Goal: Information Seeking & Learning: Understand process/instructions

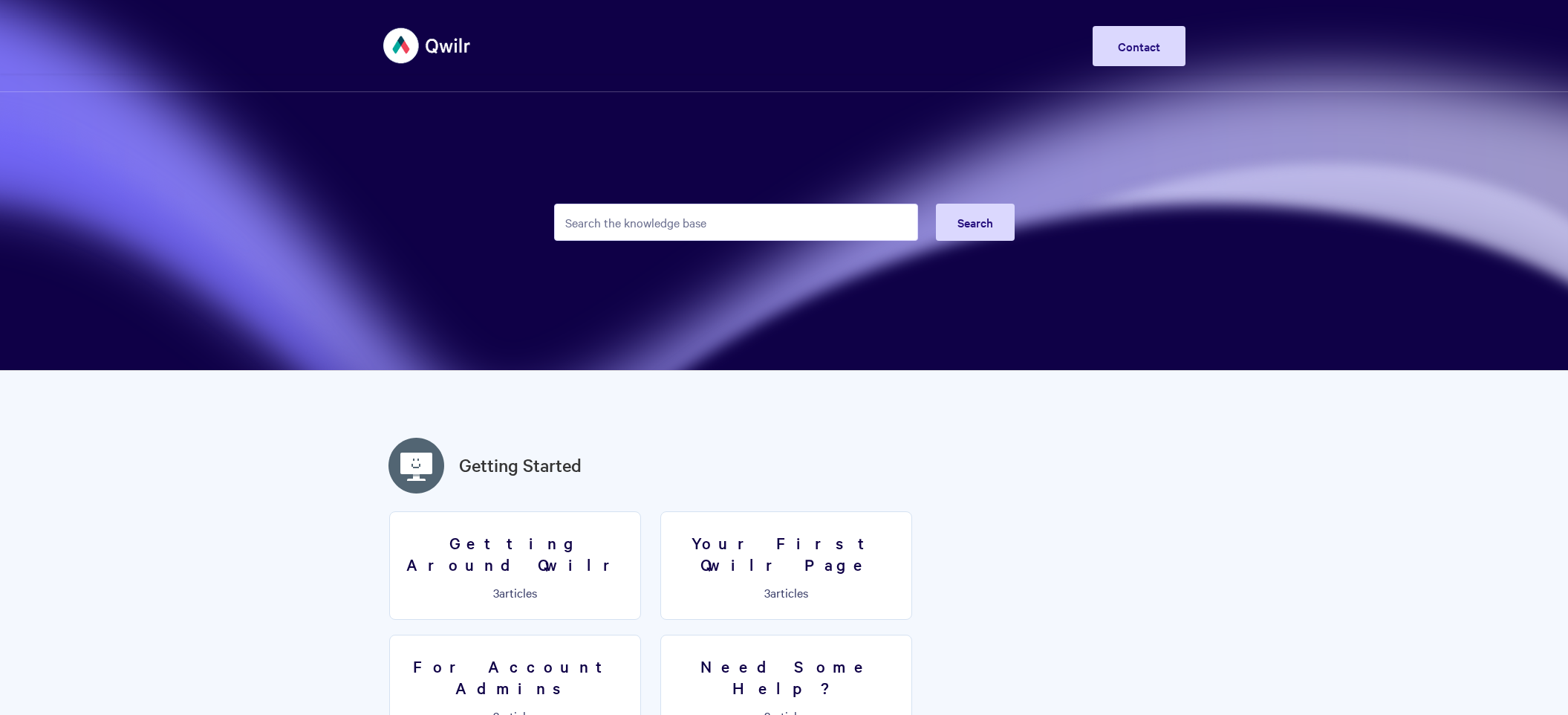
click at [580, 215] on input "Search the knowledge base" at bounding box center [736, 222] width 364 height 37
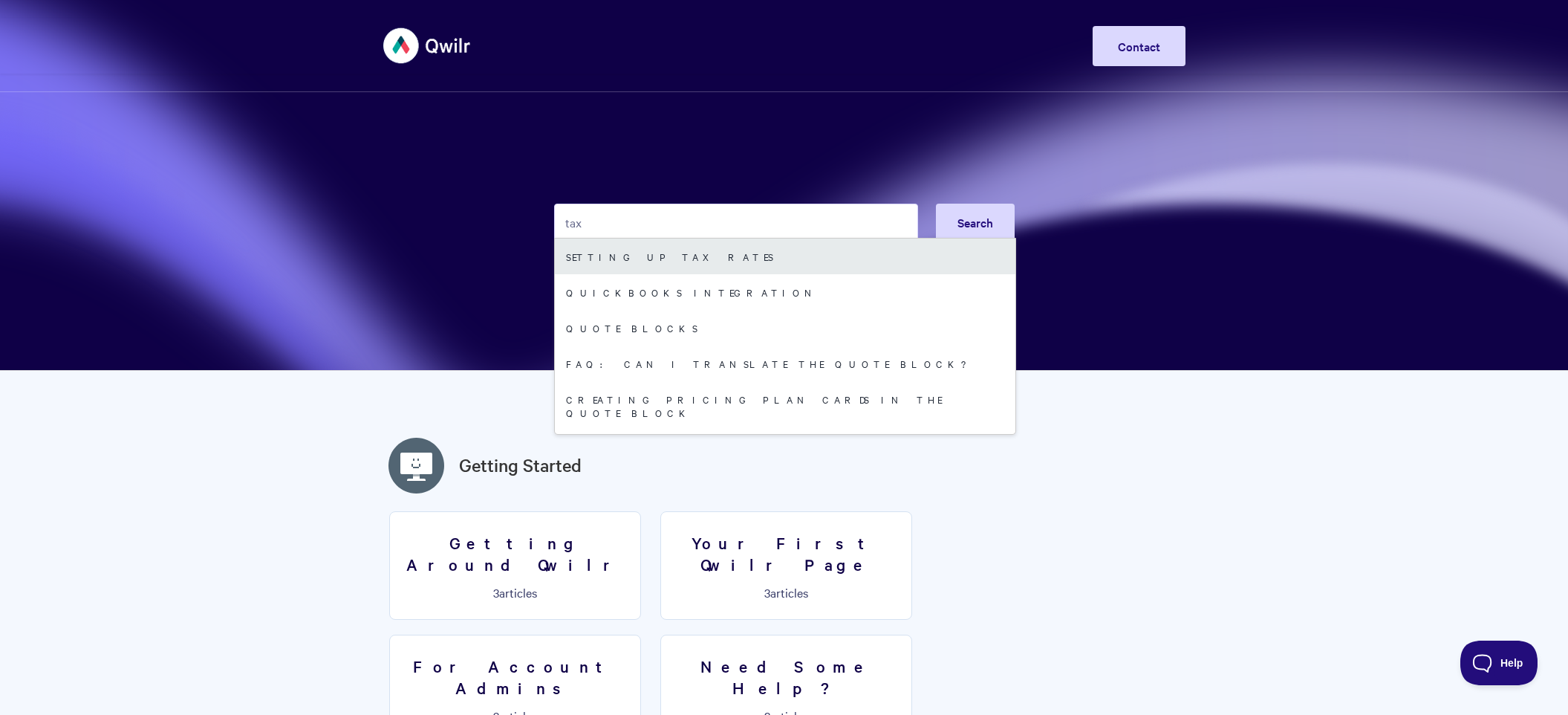
type input "tax"
click at [604, 250] on link "Setting up tax rates" at bounding box center [785, 256] width 460 height 36
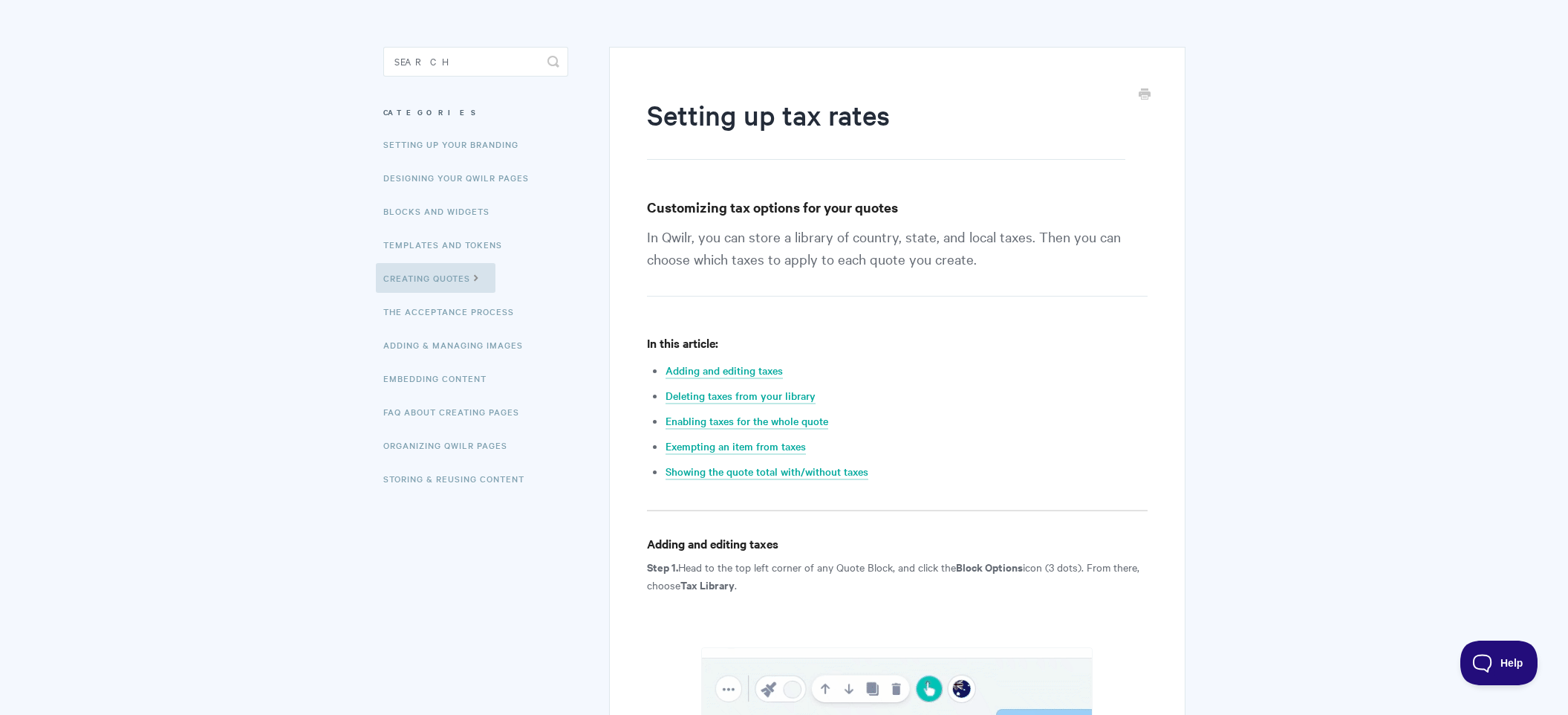
scroll to position [138, 0]
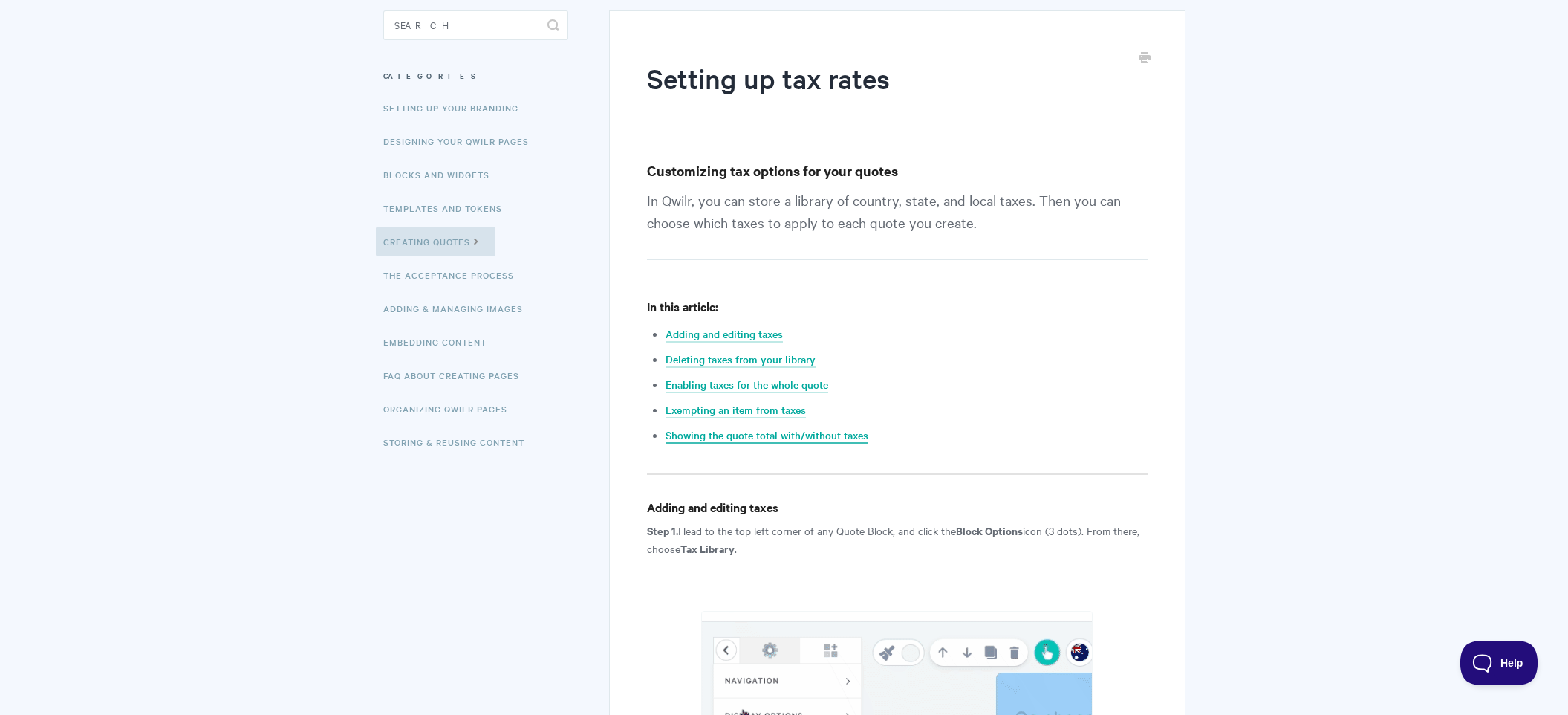
click at [822, 434] on link "Showing the quote total with/without taxes" at bounding box center [766, 435] width 203 height 17
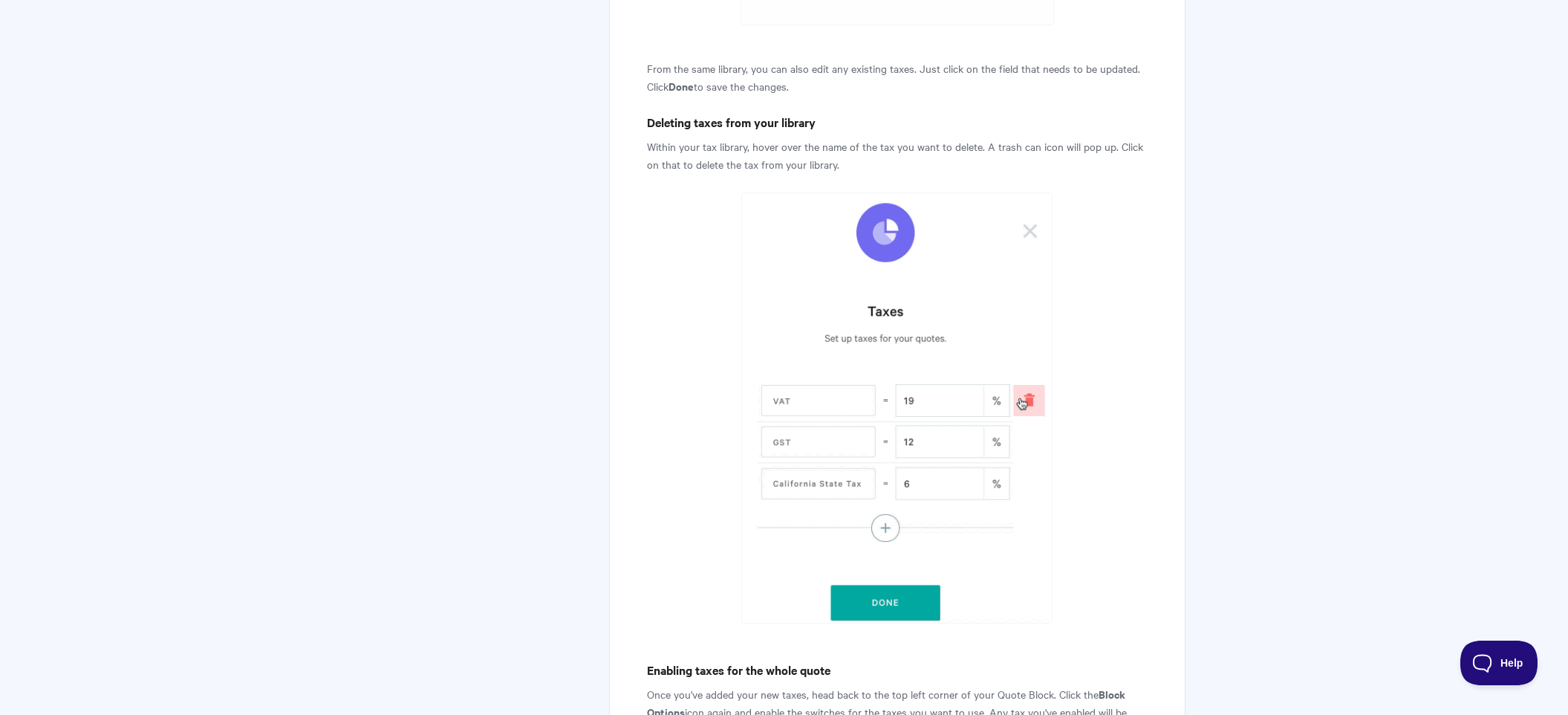
scroll to position [2456, 0]
